Goal: Task Accomplishment & Management: Manage account settings

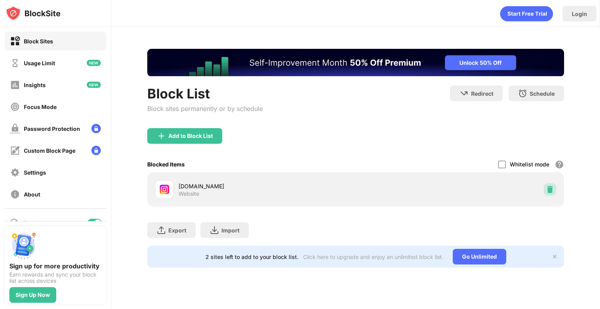
click at [545, 187] on div at bounding box center [550, 189] width 13 height 13
click at [547, 186] on img at bounding box center [550, 190] width 8 height 8
